Goal: Information Seeking & Learning: Learn about a topic

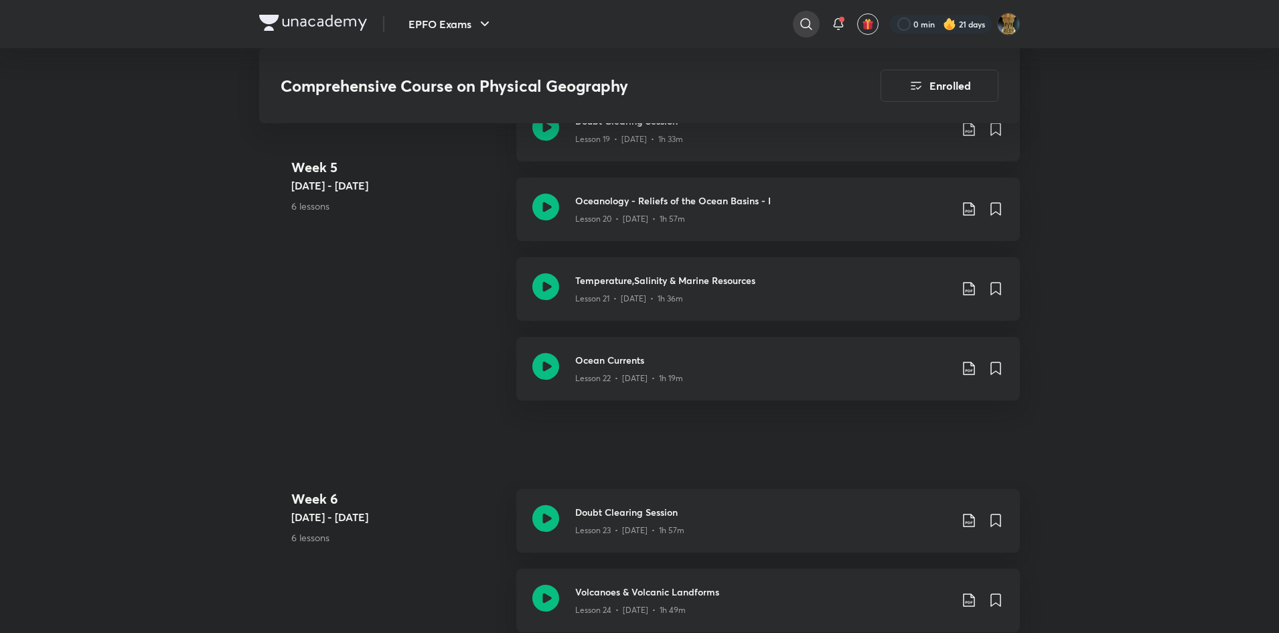
click at [803, 21] on icon at bounding box center [806, 24] width 16 height 16
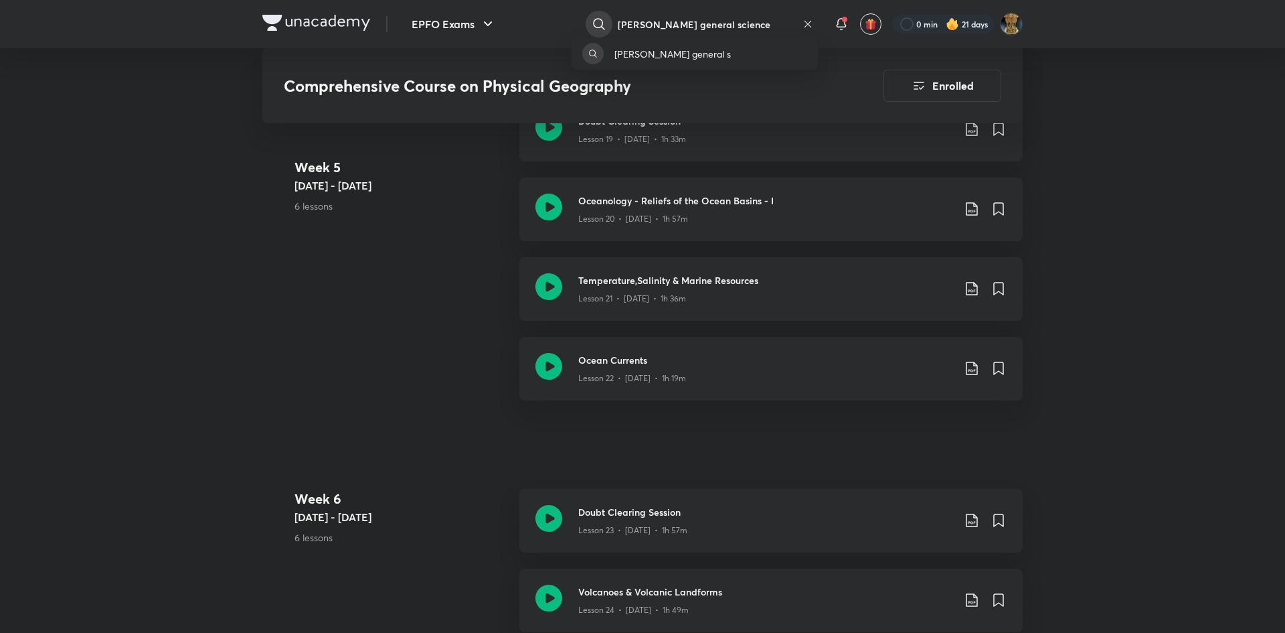
type input "[PERSON_NAME] general science"
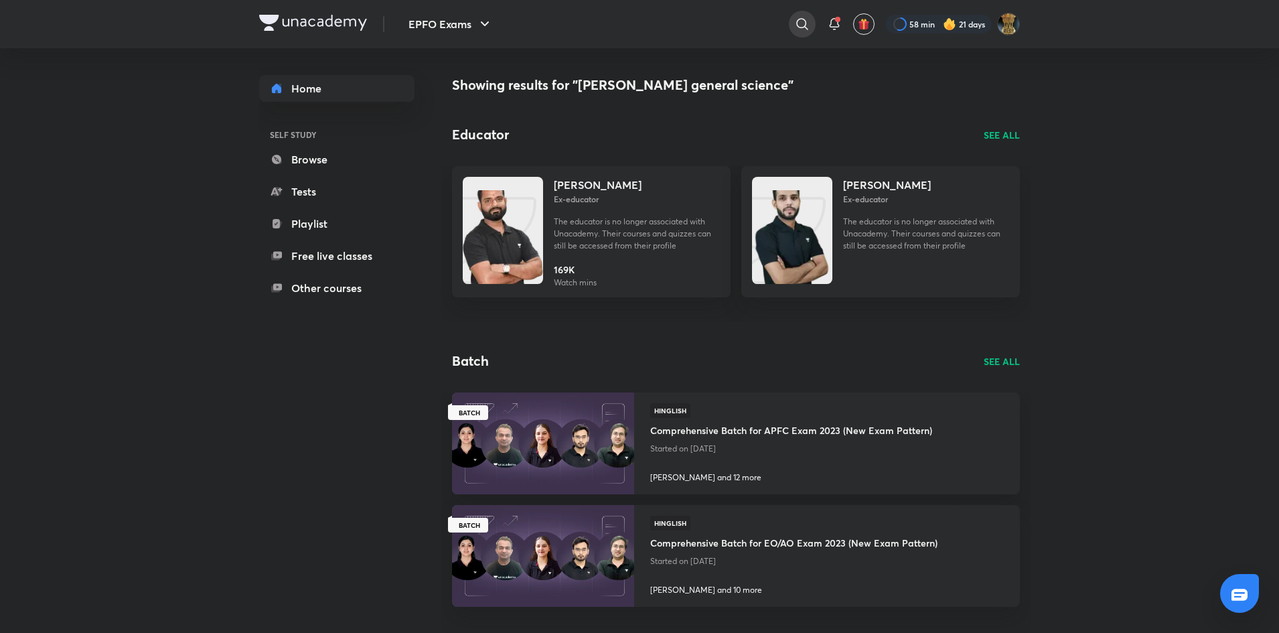
click at [807, 23] on icon at bounding box center [802, 24] width 16 height 16
click at [692, 19] on input "aman sharma genral science" at bounding box center [697, 24] width 185 height 36
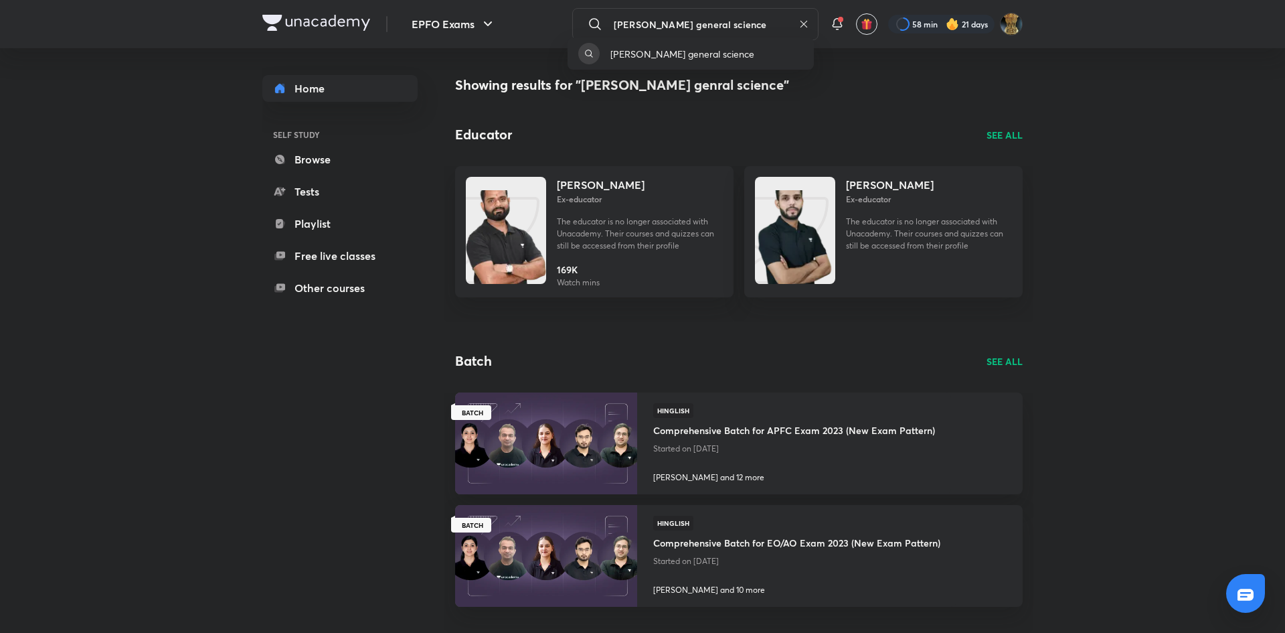
type input "aman sharma general science"
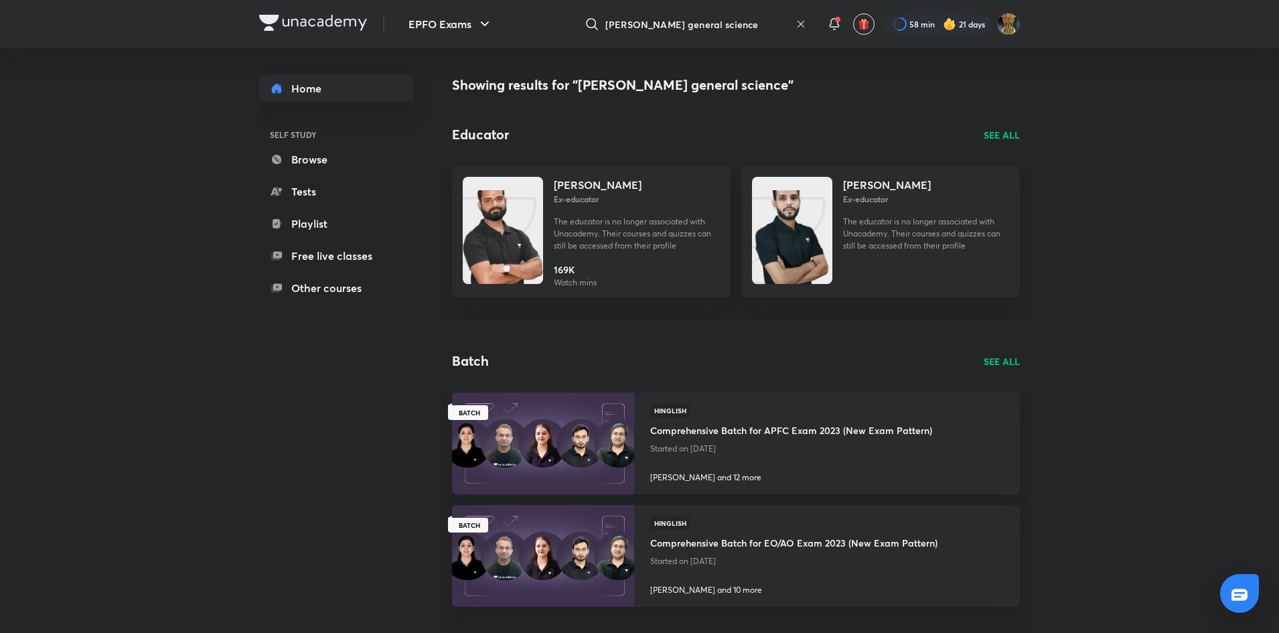
click at [992, 351] on div "Batch SEE ALL" at bounding box center [736, 361] width 568 height 20
click at [997, 364] on p "SEE ALL" at bounding box center [1001, 361] width 36 height 14
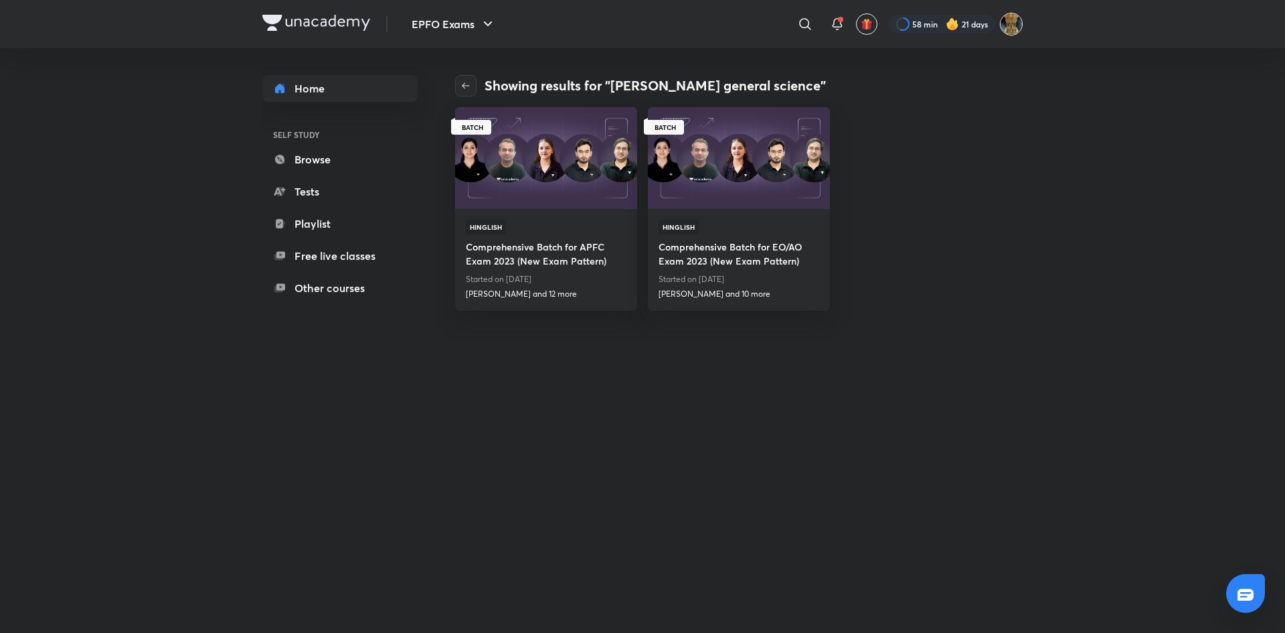
click at [1015, 18] on img at bounding box center [1011, 24] width 23 height 23
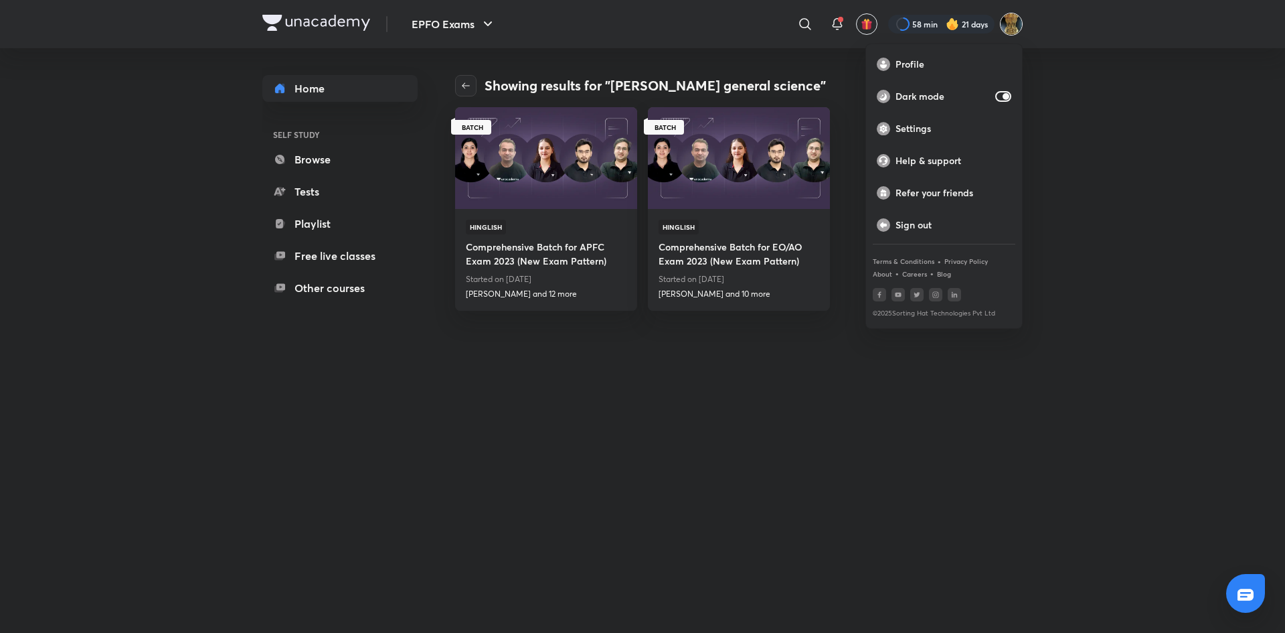
click at [896, 25] on div at bounding box center [642, 316] width 1285 height 633
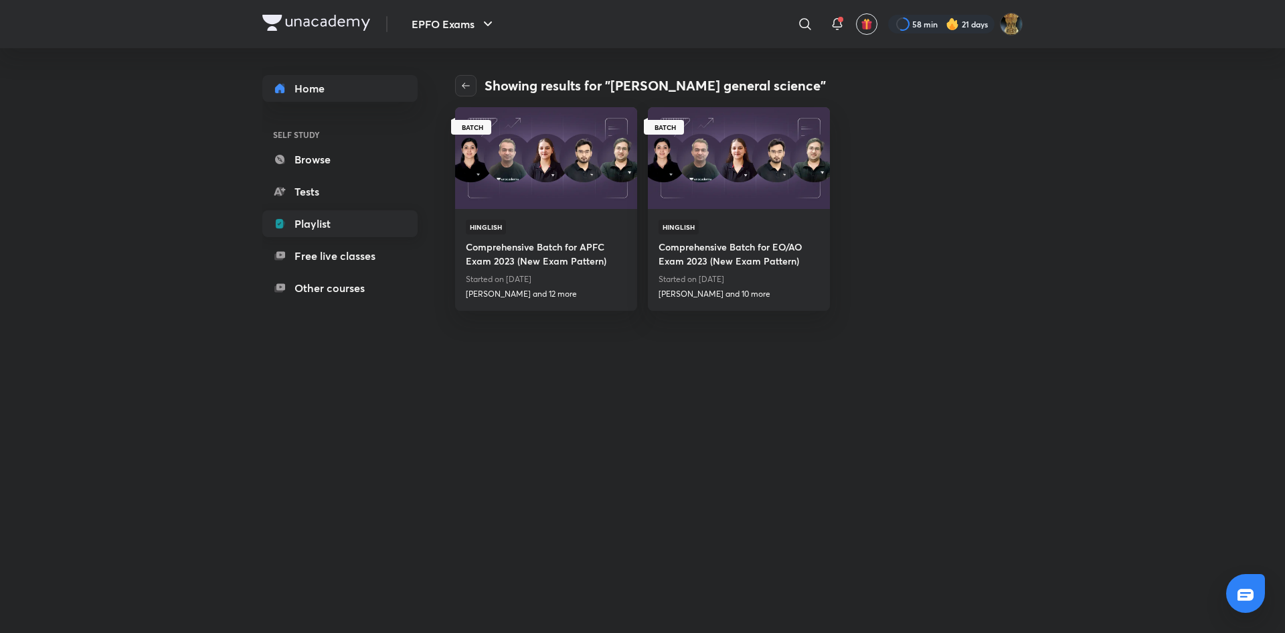
click at [320, 218] on link "Playlist" at bounding box center [339, 223] width 155 height 27
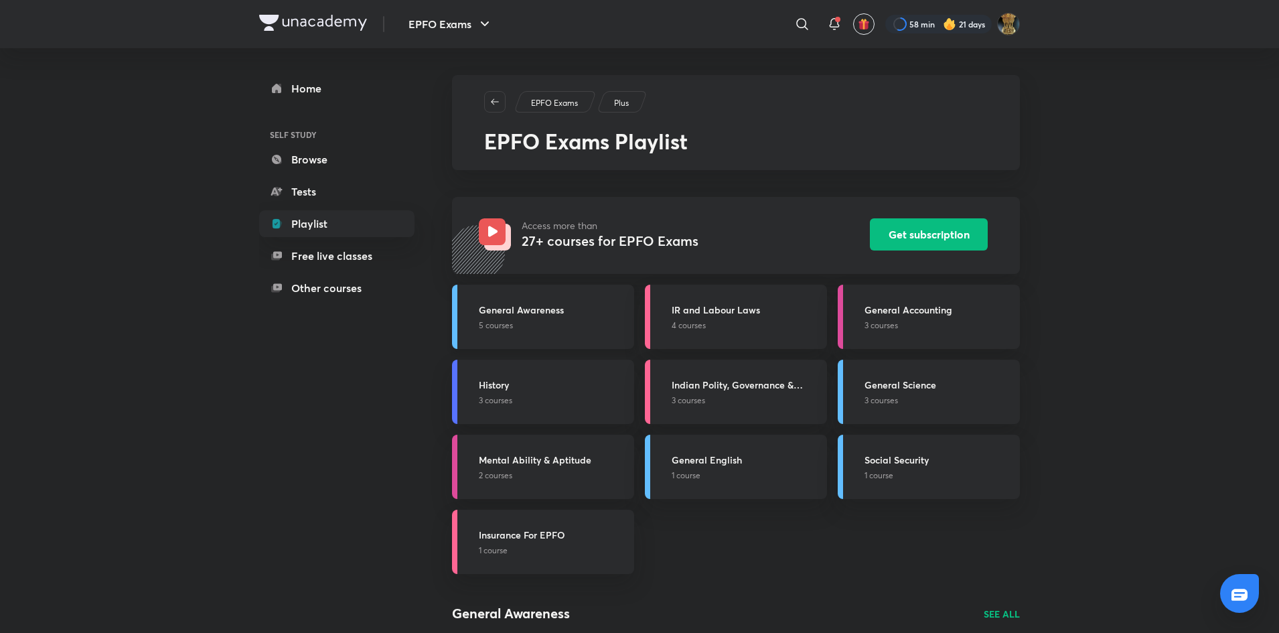
click at [568, 307] on h3 "General Awareness" at bounding box center [552, 310] width 147 height 14
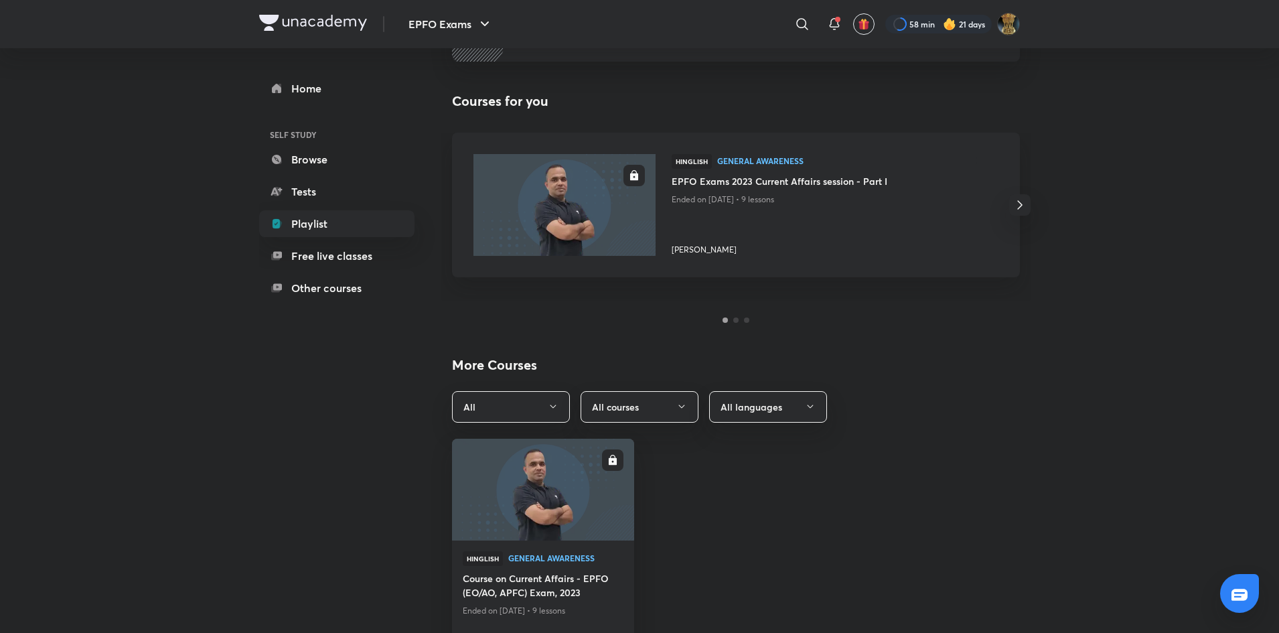
scroll to position [295, 0]
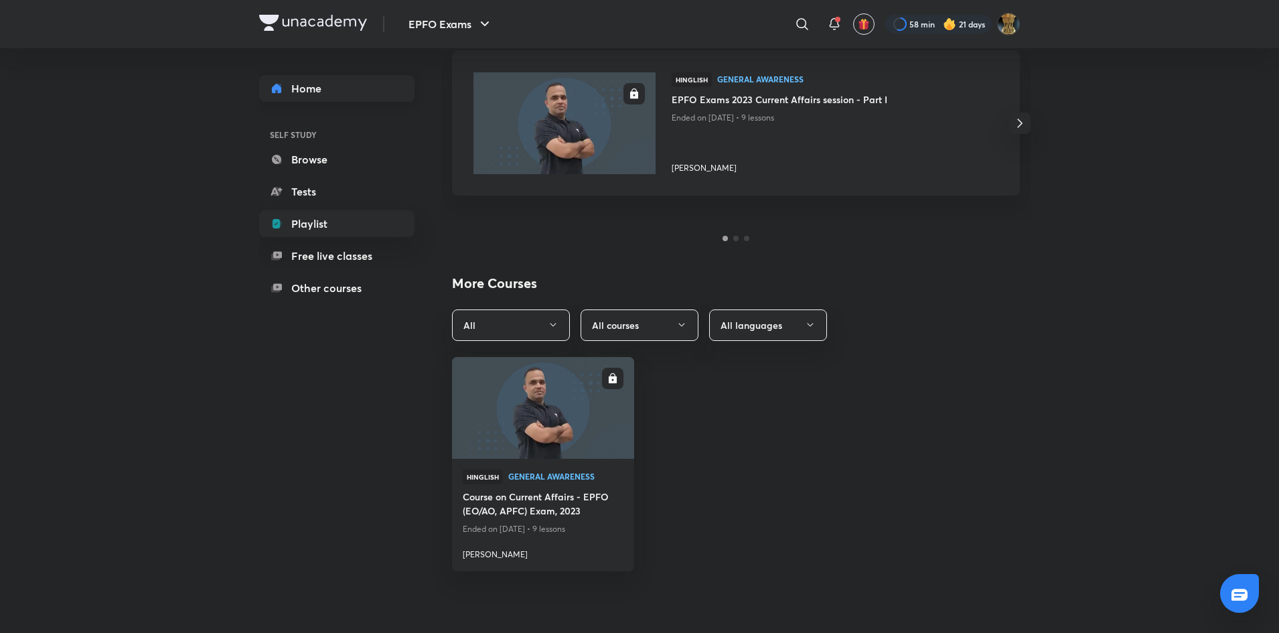
click at [306, 82] on link "Home" at bounding box center [336, 88] width 155 height 27
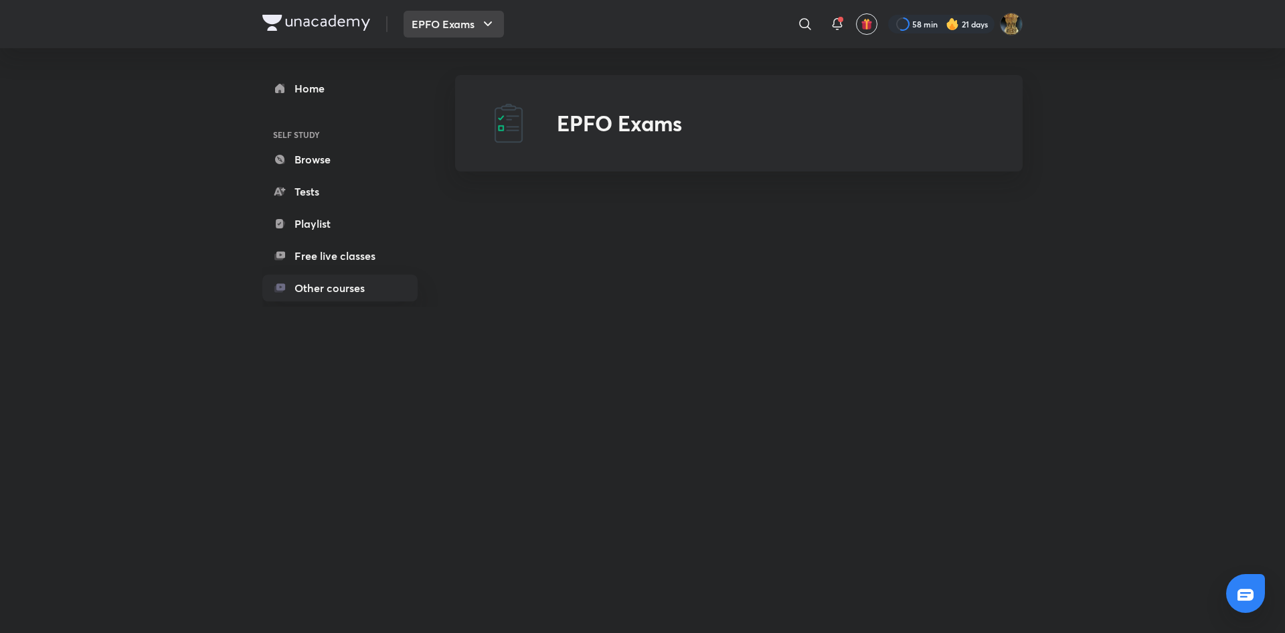
click at [463, 27] on button "EPFO Exams" at bounding box center [454, 24] width 100 height 27
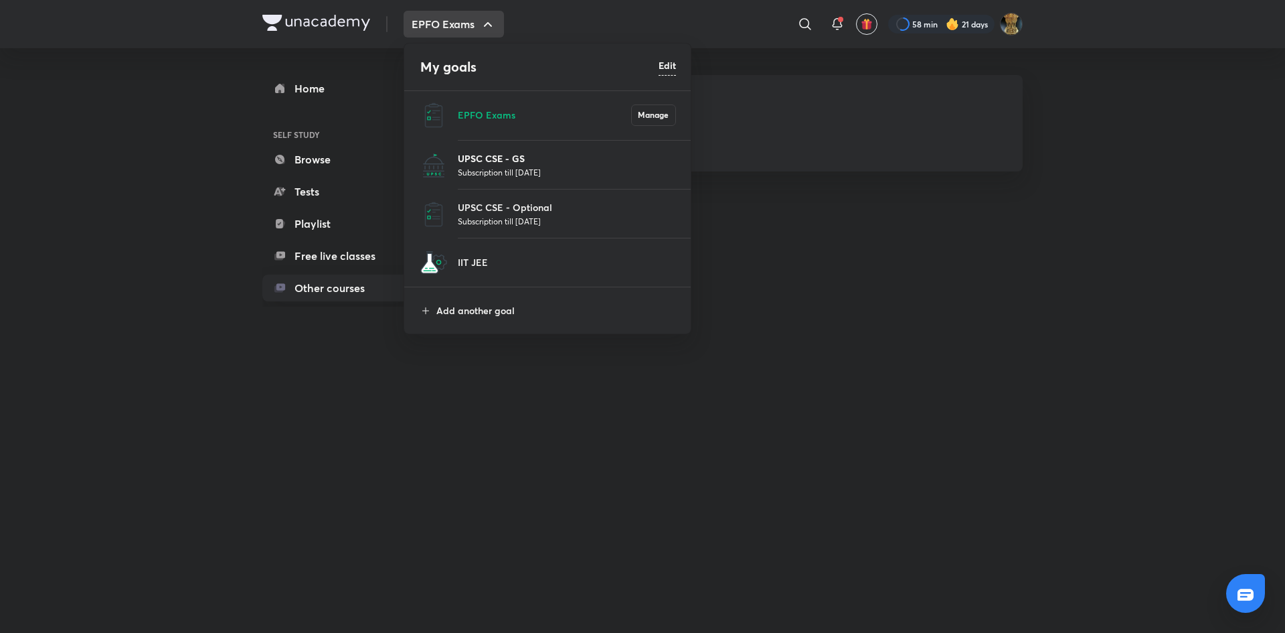
click at [494, 157] on p "UPSC CSE - GS" at bounding box center [567, 158] width 218 height 14
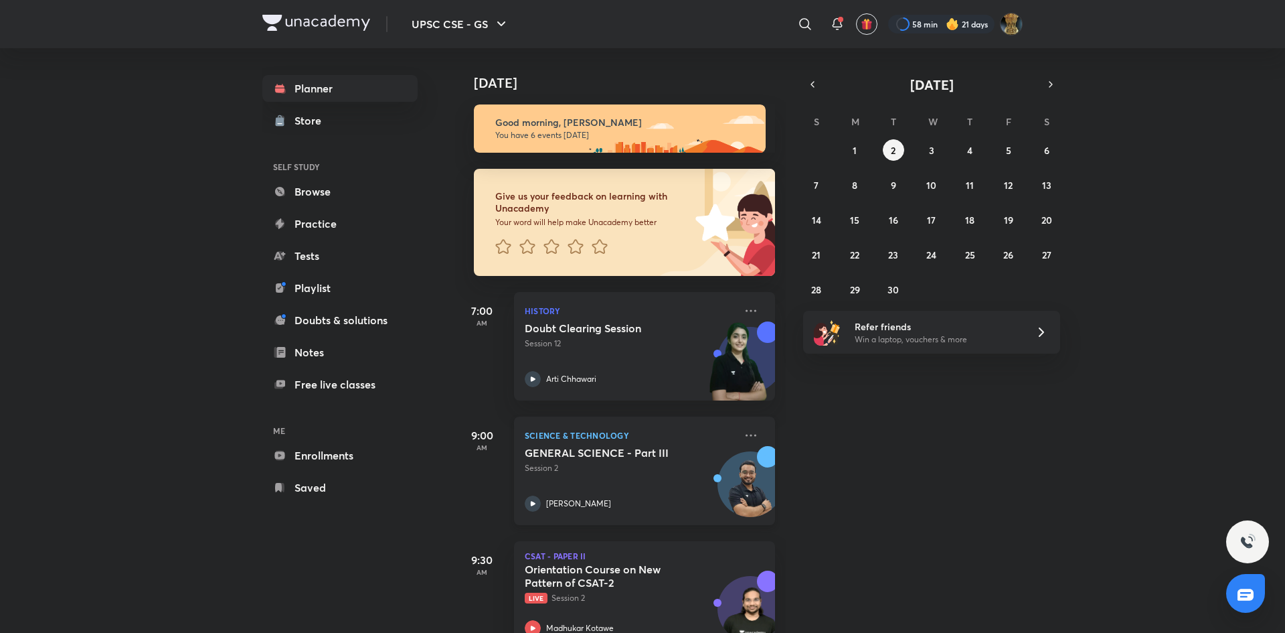
click at [657, 465] on p "Session 2" at bounding box center [630, 468] width 210 height 12
click at [564, 435] on p "Science & Technology" at bounding box center [630, 435] width 210 height 16
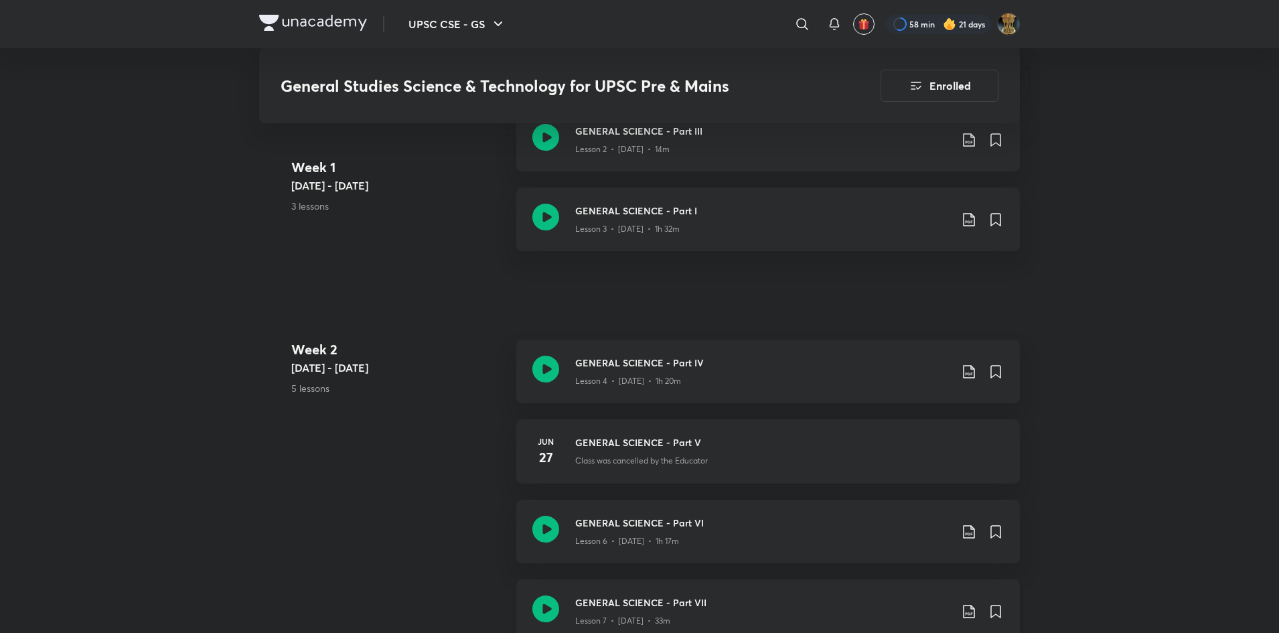
scroll to position [799, 0]
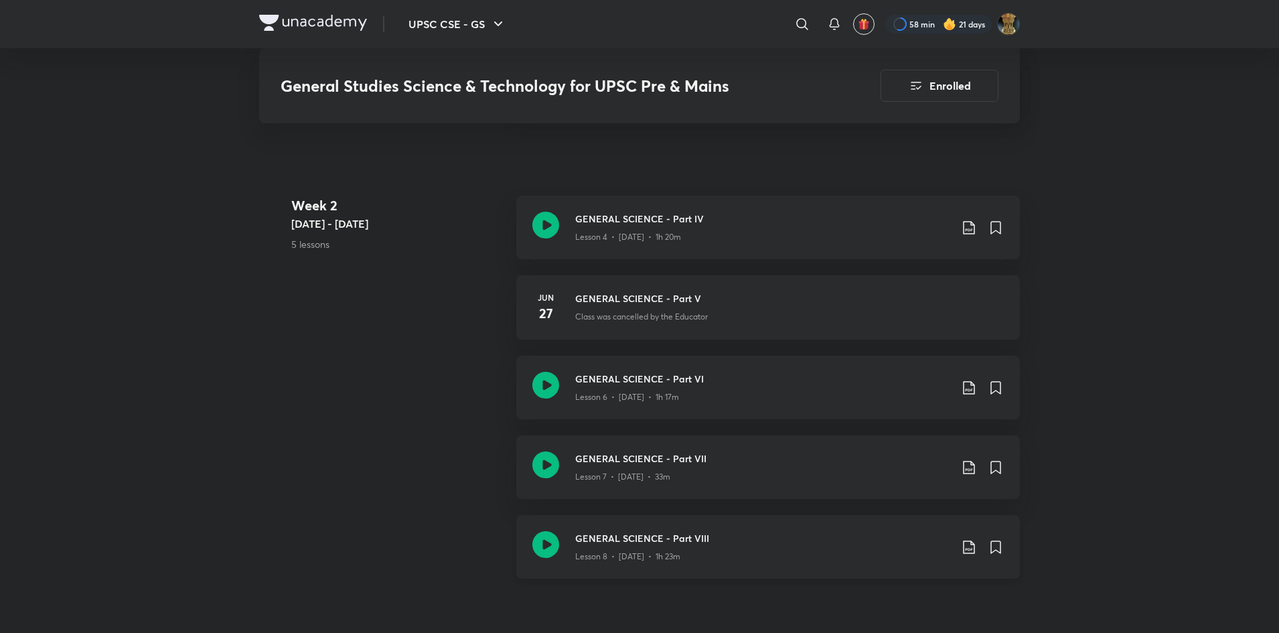
click at [627, 540] on h3 "GENERAL SCIENCE - Part VIII" at bounding box center [762, 538] width 375 height 14
